Goal: Use online tool/utility: Utilize a website feature to perform a specific function

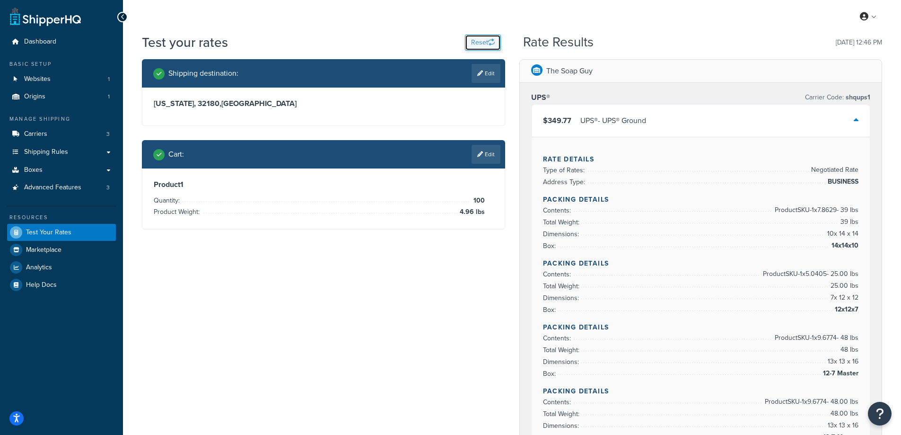
click at [470, 43] on button "Reset" at bounding box center [483, 43] width 36 height 16
select select "[GEOGRAPHIC_DATA]"
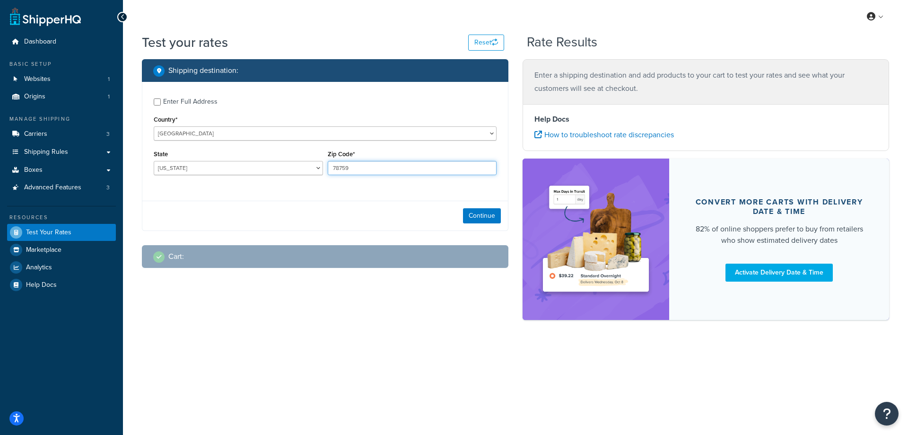
drag, startPoint x: 359, startPoint y: 169, endPoint x: 330, endPoint y: 168, distance: 29.4
click at [330, 168] on input "78759" at bounding box center [412, 168] width 169 height 14
paste input "96021"
type input "96021"
click at [279, 191] on div "Enter Full Address Country* [GEOGRAPHIC_DATA] [GEOGRAPHIC_DATA] [GEOGRAPHIC_DAT…" at bounding box center [325, 138] width 366 height 112
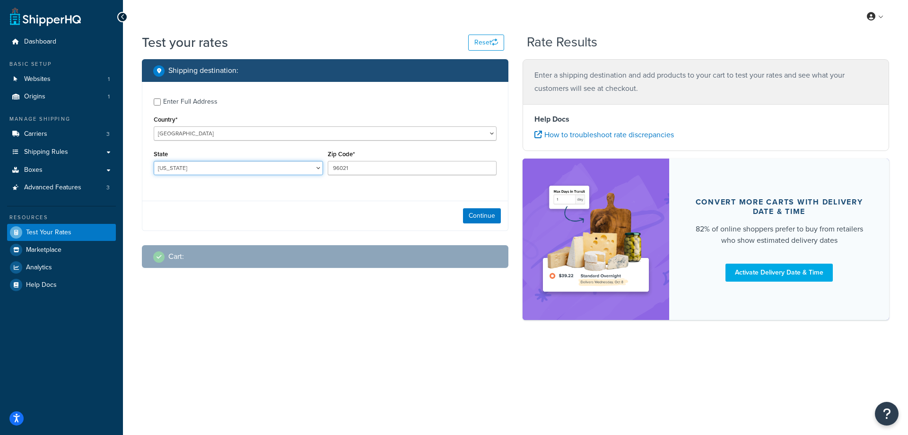
click at [220, 173] on select "[US_STATE] [US_STATE] [US_STATE] [US_STATE] [US_STATE] Armed Forces Americas Ar…" at bounding box center [238, 168] width 169 height 14
select select "CA"
click at [154, 161] on select "[US_STATE] [US_STATE] [US_STATE] [US_STATE] [US_STATE] Armed Forces Americas Ar…" at bounding box center [238, 168] width 169 height 14
click at [470, 214] on button "Continue" at bounding box center [482, 215] width 38 height 15
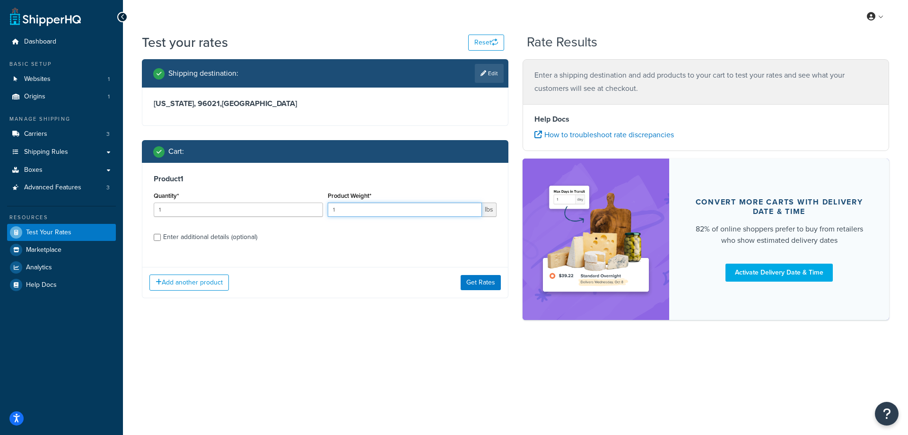
drag, startPoint x: 362, startPoint y: 213, endPoint x: 326, endPoint y: 211, distance: 36.0
click at [326, 211] on div "Product Weight* 1 lbs" at bounding box center [412, 206] width 174 height 35
paste input "0.40"
type input "0.40"
click at [256, 214] on input "1" at bounding box center [238, 209] width 169 height 14
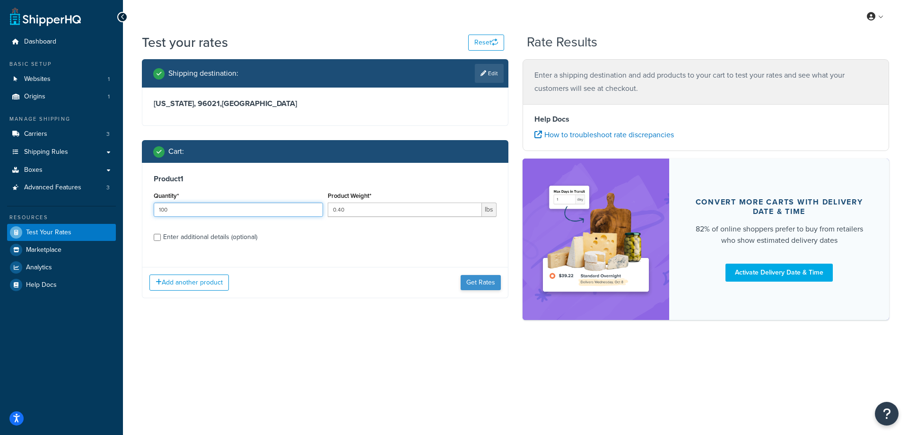
type input "100"
click at [474, 280] on button "Get Rates" at bounding box center [481, 282] width 40 height 15
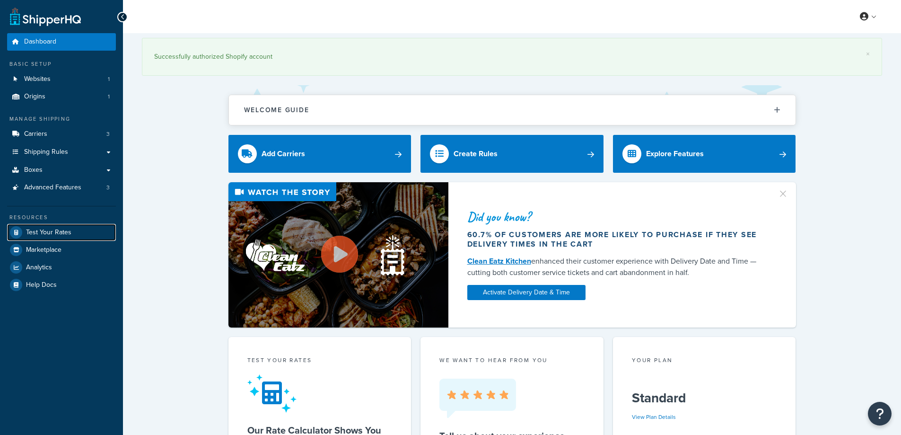
click at [31, 229] on span "Test Your Rates" at bounding box center [48, 232] width 45 height 8
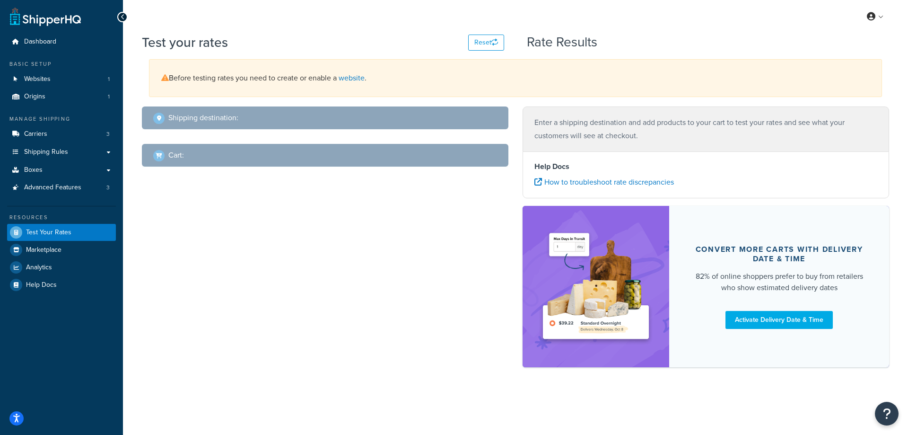
select select "[GEOGRAPHIC_DATA]"
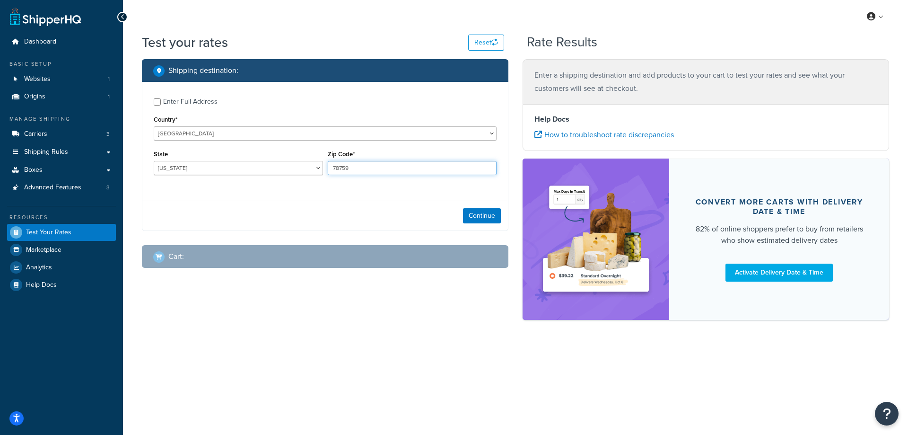
drag, startPoint x: 353, startPoint y: 170, endPoint x: 320, endPoint y: 167, distance: 32.7
click at [320, 167] on div "State Alabama Alaska American Samoa Arizona Arkansas Armed Forces Americas Arme…" at bounding box center [325, 165] width 348 height 35
paste input "96021"
type input "96021"
click at [255, 168] on select "[US_STATE] [US_STATE] [US_STATE] [US_STATE] [US_STATE] Armed Forces Americas Ar…" at bounding box center [238, 168] width 169 height 14
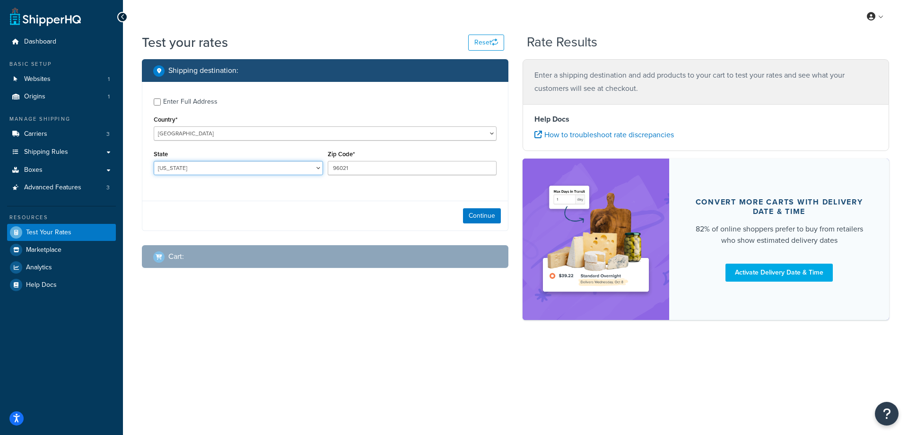
select select "CA"
click at [154, 161] on select "[US_STATE] [US_STATE] [US_STATE] [US_STATE] [US_STATE] Armed Forces Americas Ar…" at bounding box center [238, 168] width 169 height 14
click at [490, 217] on button "Continue" at bounding box center [482, 215] width 38 height 15
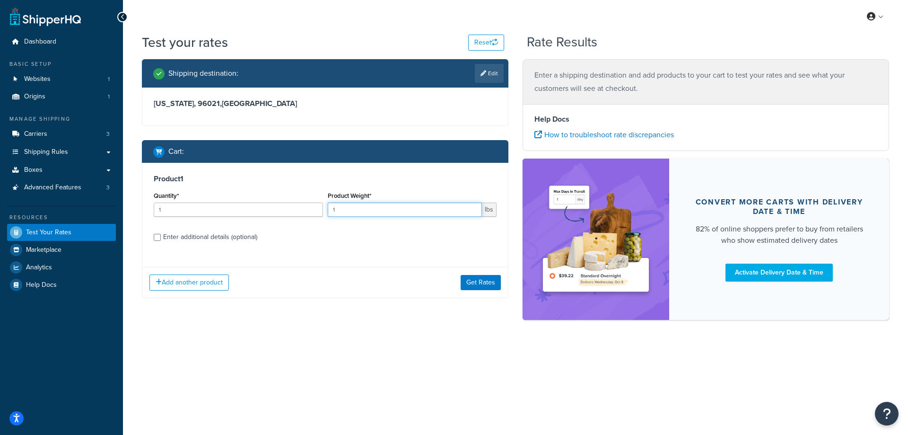
drag, startPoint x: 355, startPoint y: 207, endPoint x: 328, endPoint y: 206, distance: 27.4
click at [328, 206] on input "1" at bounding box center [405, 209] width 155 height 14
paste input "0.40"
type input "0.40"
click at [263, 209] on input "1" at bounding box center [238, 209] width 169 height 14
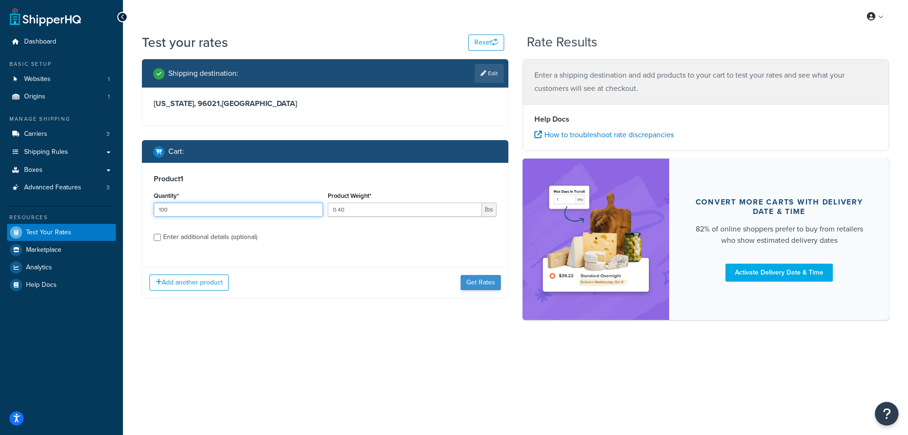
type input "100"
click at [477, 282] on button "Get Rates" at bounding box center [481, 282] width 40 height 15
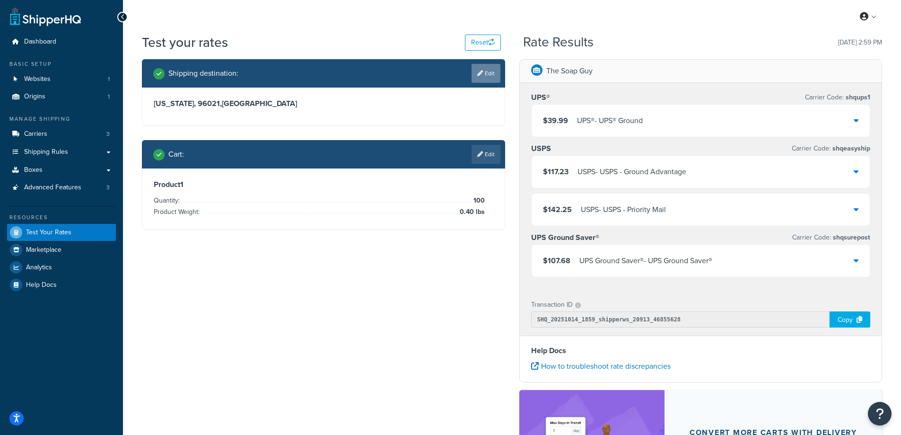
click at [485, 74] on link "Edit" at bounding box center [486, 73] width 29 height 19
select select "CA"
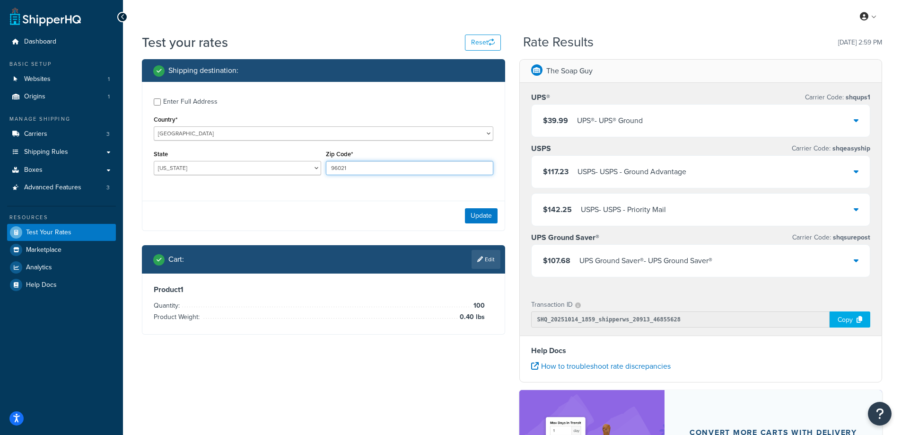
drag, startPoint x: 350, startPoint y: 166, endPoint x: 315, endPoint y: 169, distance: 35.7
click at [315, 169] on div "State Alabama Alaska American Samoa Arizona Arkansas Armed Forces Americas Arme…" at bounding box center [323, 165] width 344 height 35
paste input "22932"
type input "22932"
click at [291, 195] on div "Enter Full Address Country* [GEOGRAPHIC_DATA] [GEOGRAPHIC_DATA] [GEOGRAPHIC_DAT…" at bounding box center [323, 156] width 363 height 149
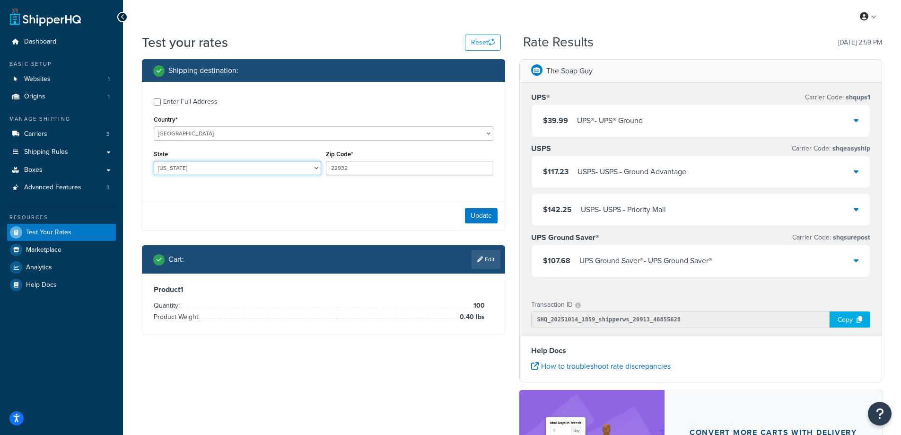
click at [220, 167] on select "[US_STATE] [US_STATE] [US_STATE] [US_STATE] [US_STATE] Armed Forces Americas Ar…" at bounding box center [237, 168] width 167 height 14
select select "VA"
click at [154, 161] on select "[US_STATE] [US_STATE] [US_STATE] [US_STATE] [US_STATE] Armed Forces Americas Ar…" at bounding box center [237, 168] width 167 height 14
click at [480, 213] on button "Update" at bounding box center [481, 215] width 33 height 15
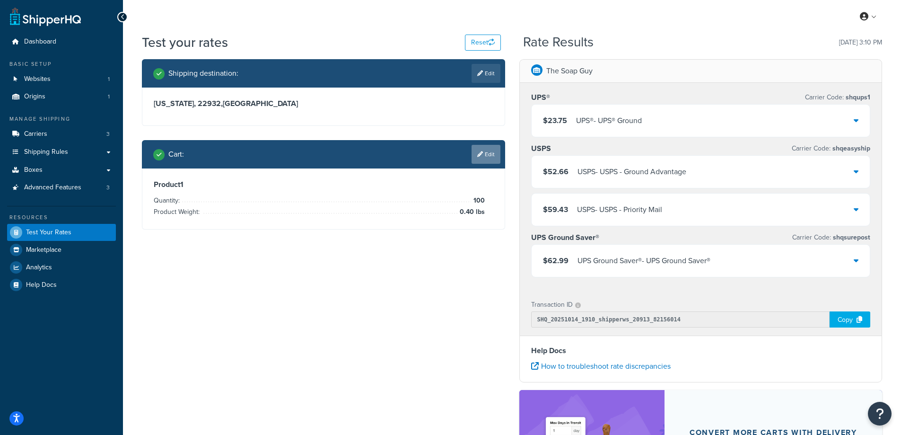
click at [490, 153] on link "Edit" at bounding box center [486, 154] width 29 height 19
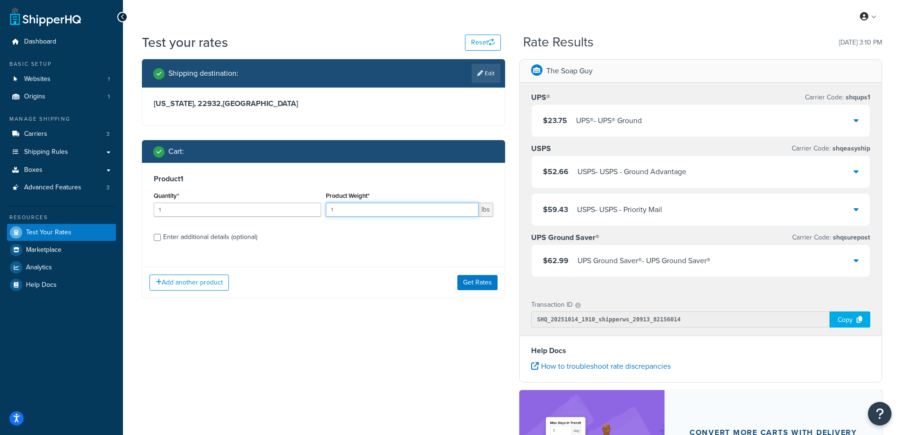
drag, startPoint x: 366, startPoint y: 212, endPoint x: 322, endPoint y: 212, distance: 44.0
click at [322, 212] on div "Quantity* 1 Product Weight* 1 lbs" at bounding box center [323, 206] width 344 height 35
paste input ".08"
type input "1.08"
click at [248, 211] on input "1" at bounding box center [237, 209] width 167 height 14
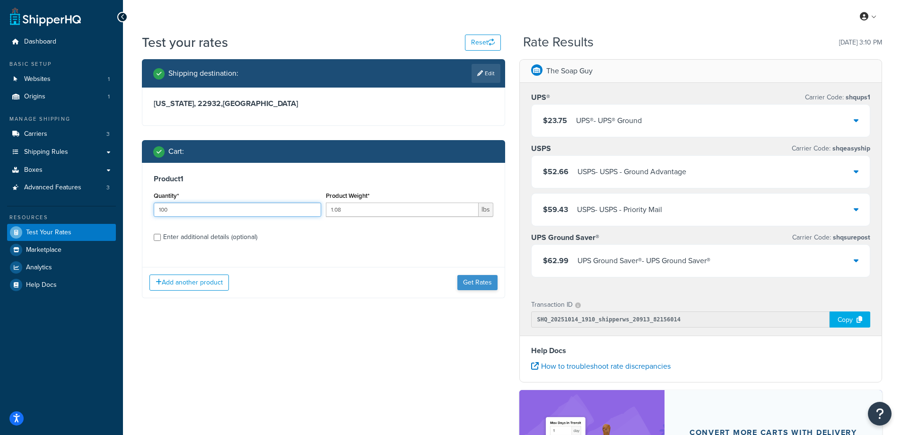
type input "100"
click at [467, 284] on button "Get Rates" at bounding box center [477, 282] width 40 height 15
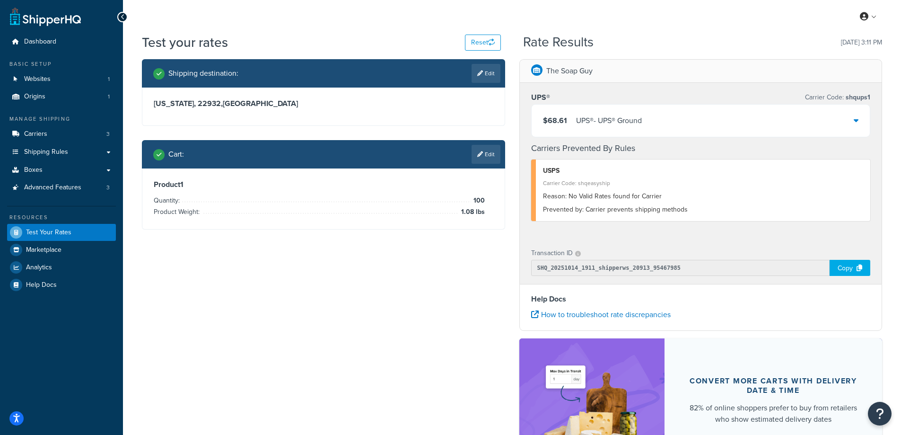
click at [584, 123] on div "UPS® - UPS® Ground" at bounding box center [609, 120] width 66 height 13
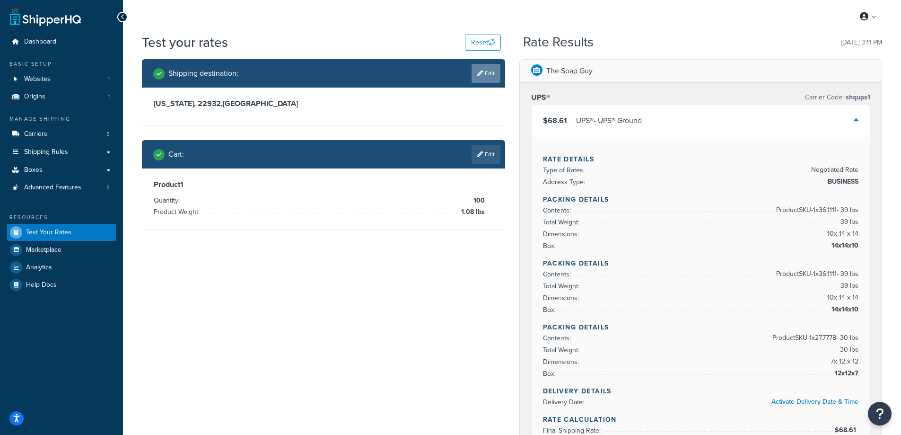
click at [481, 74] on icon at bounding box center [480, 73] width 6 height 6
select select "VA"
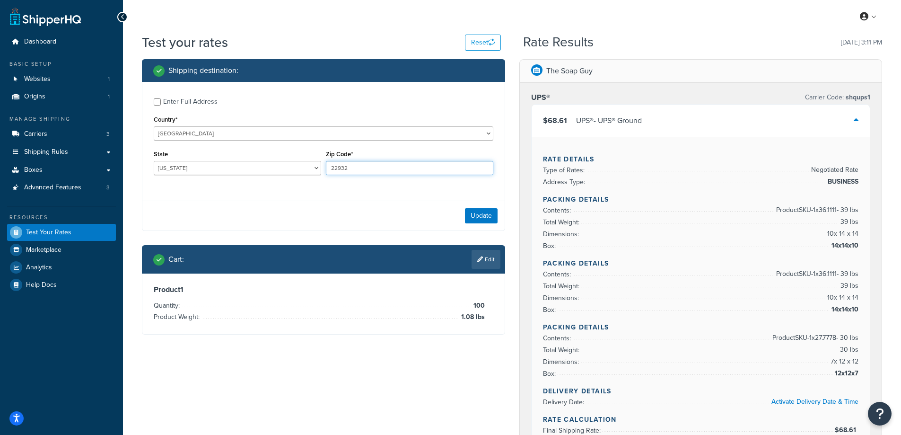
drag, startPoint x: 361, startPoint y: 166, endPoint x: 322, endPoint y: 166, distance: 39.3
click at [322, 166] on div "State Alabama Alaska American Samoa Arizona Arkansas Armed Forces Americas Arme…" at bounding box center [323, 165] width 344 height 35
paste input "96021"
type input "96021"
click at [260, 186] on div "Enter Full Address Country* [GEOGRAPHIC_DATA] [GEOGRAPHIC_DATA] [GEOGRAPHIC_DAT…" at bounding box center [323, 138] width 362 height 112
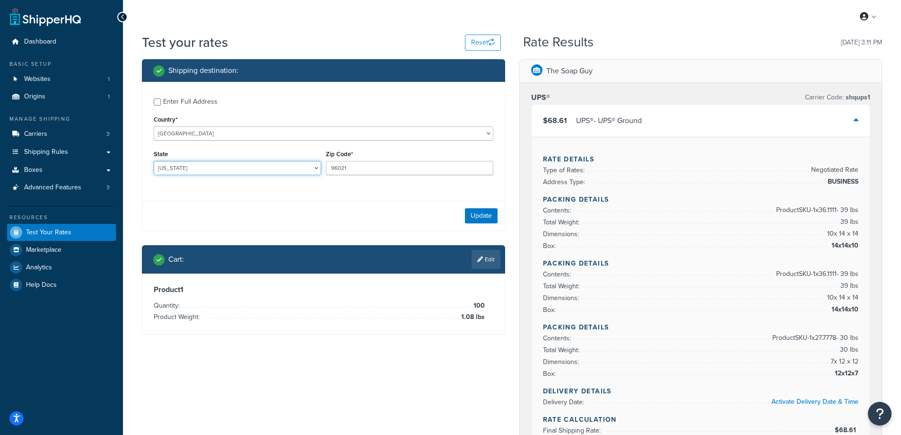
click at [221, 165] on select "[US_STATE] [US_STATE] [US_STATE] [US_STATE] [US_STATE] Armed Forces Americas Ar…" at bounding box center [237, 168] width 167 height 14
select select "CA"
click at [154, 161] on select "[US_STATE] [US_STATE] [US_STATE] [US_STATE] [US_STATE] Armed Forces Americas Ar…" at bounding box center [237, 168] width 167 height 14
click at [472, 217] on button "Update" at bounding box center [481, 215] width 33 height 15
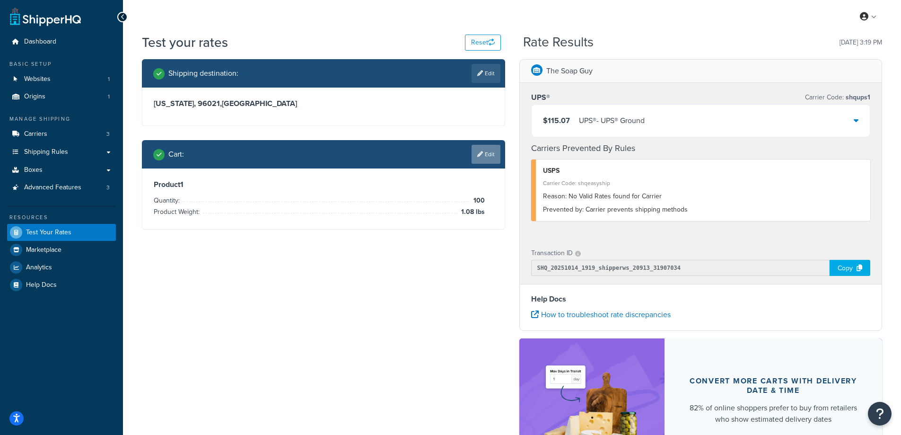
click at [487, 153] on link "Edit" at bounding box center [486, 154] width 29 height 19
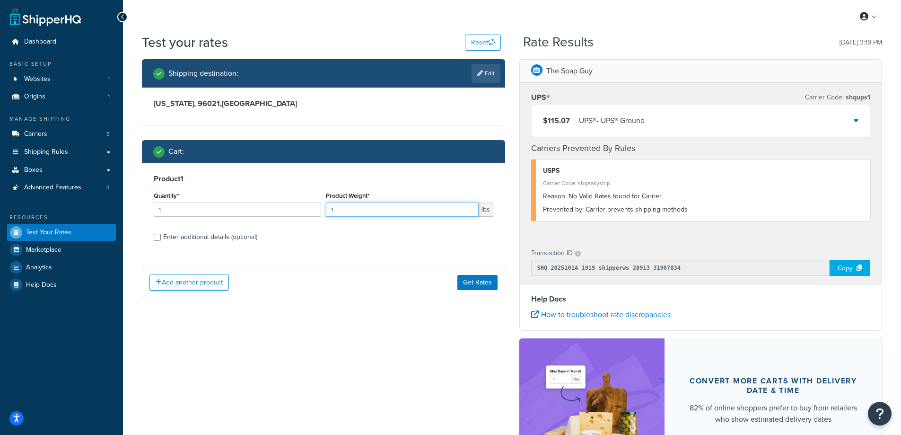
drag, startPoint x: 355, startPoint y: 205, endPoint x: 320, endPoint y: 210, distance: 34.9
click at [320, 210] on div "Quantity* 1 Product Weight* 1 lbs" at bounding box center [323, 206] width 344 height 35
type input "100"
drag, startPoint x: 201, startPoint y: 208, endPoint x: 146, endPoint y: 215, distance: 54.8
click at [146, 215] on div "Product 1 Quantity* 1 Product Weight* 100 lbs Enter additional details (optiona…" at bounding box center [323, 211] width 362 height 97
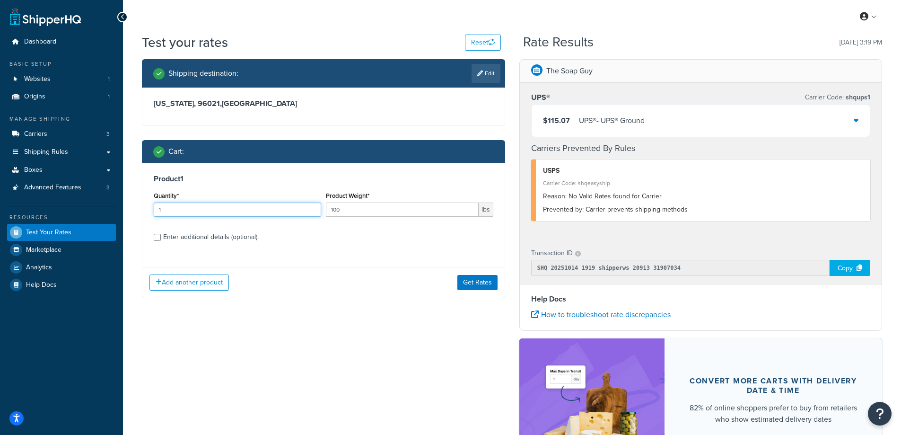
paste input "0.40"
type input "0.40"
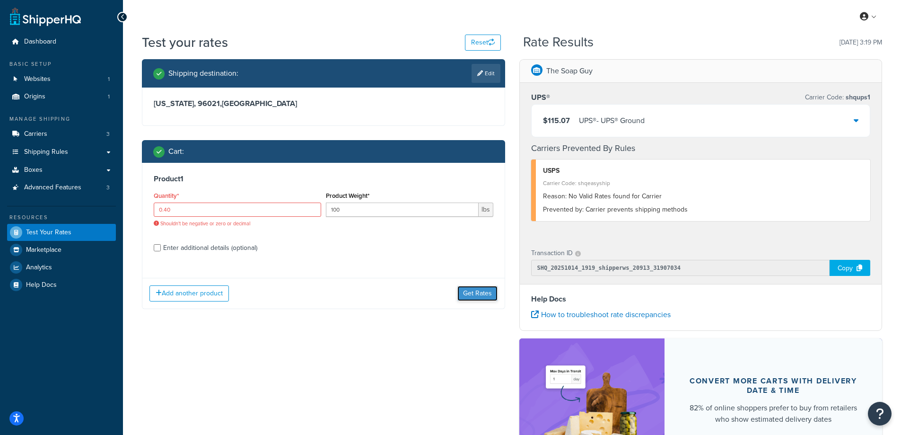
click at [481, 279] on div "Add another product Get Rates" at bounding box center [323, 293] width 362 height 31
click at [471, 289] on button "Get Rates" at bounding box center [477, 293] width 40 height 15
drag, startPoint x: 361, startPoint y: 204, endPoint x: 319, endPoint y: 207, distance: 42.2
click at [319, 207] on div "Quantity* 0.40 Shouldn't be negative or zero or decimal Product Weight* 100 lbs" at bounding box center [323, 211] width 344 height 45
paste input "0.4"
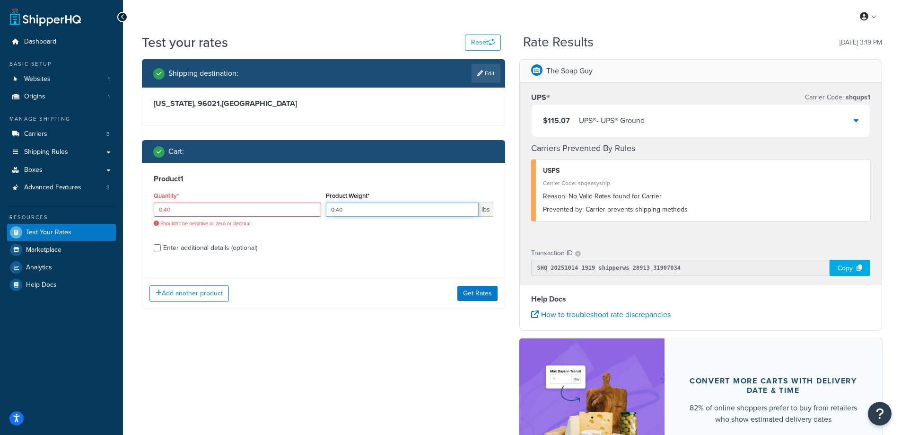
type input "0.40"
drag, startPoint x: 221, startPoint y: 204, endPoint x: 141, endPoint y: 213, distance: 80.4
click at [141, 213] on div "Shipping destination : Edit California, 96021 , United States Cart : Product 1 …" at bounding box center [323, 190] width 377 height 263
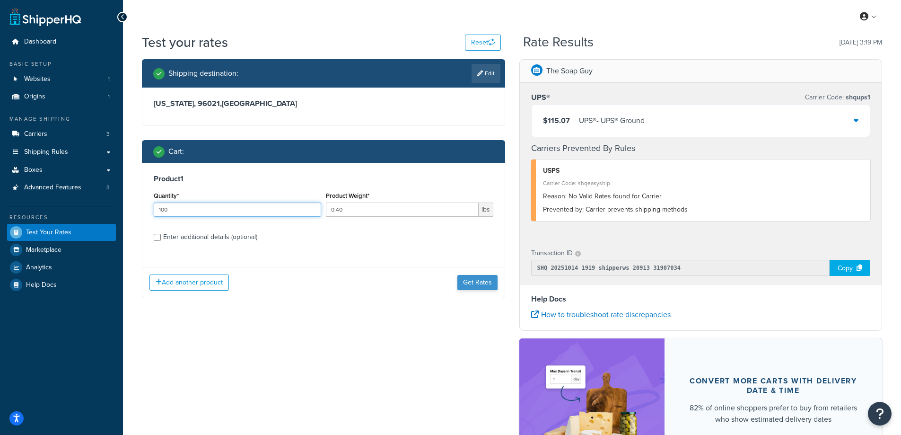
type input "100"
click at [481, 289] on button "Get Rates" at bounding box center [477, 282] width 40 height 15
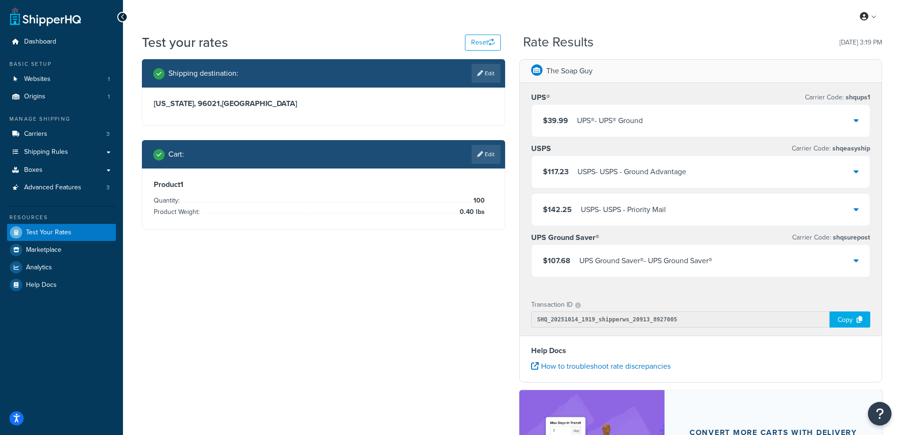
click at [586, 118] on div "UPS® - UPS® Ground" at bounding box center [610, 120] width 66 height 13
